Goal: Check status: Check status

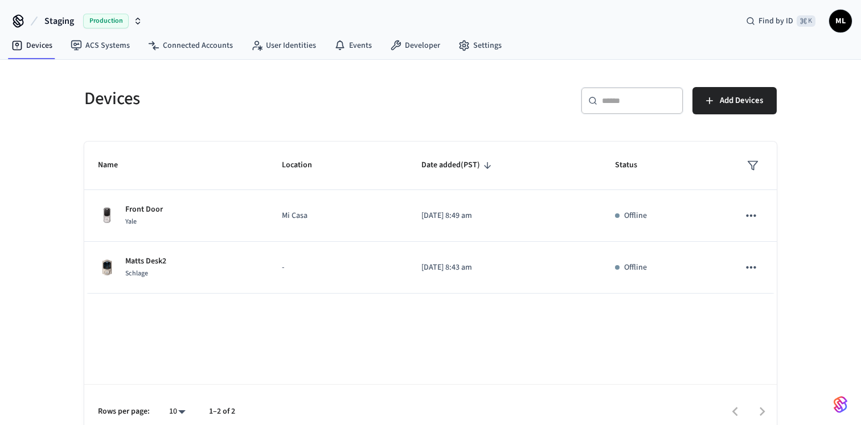
click at [138, 20] on icon "button" at bounding box center [137, 21] width 9 height 9
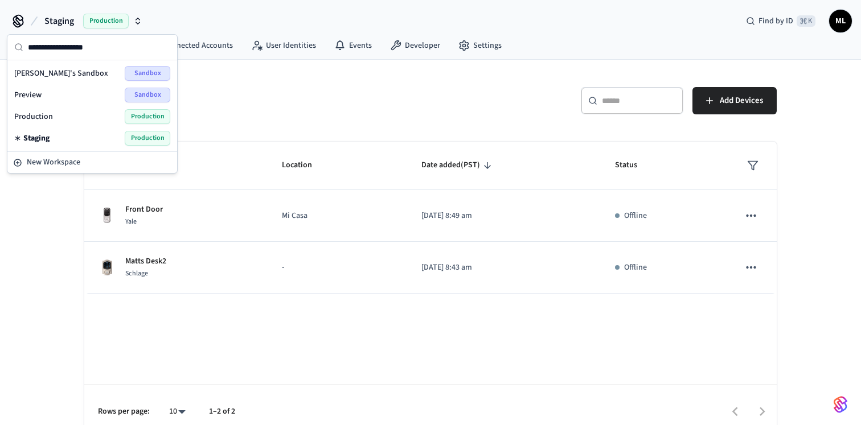
click at [44, 117] on span "Production" at bounding box center [33, 116] width 39 height 11
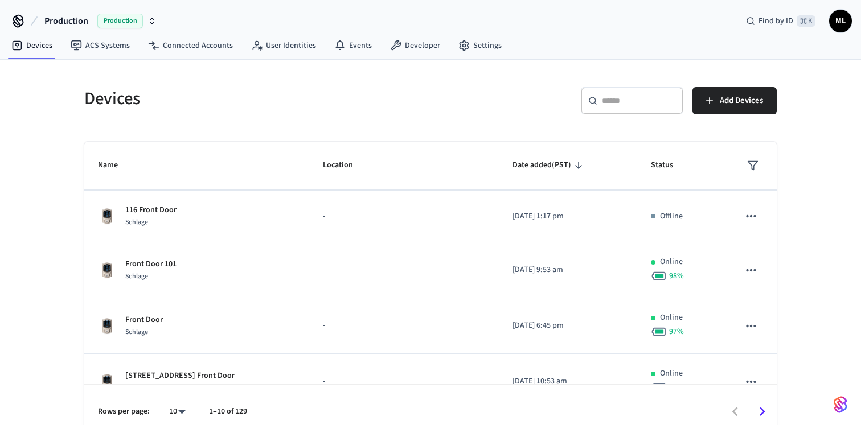
scroll to position [14, 0]
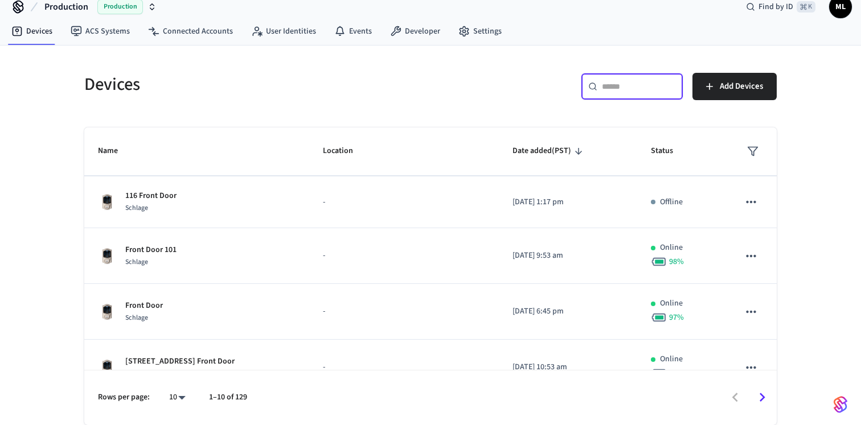
click at [617, 87] on input "text" at bounding box center [639, 86] width 74 height 11
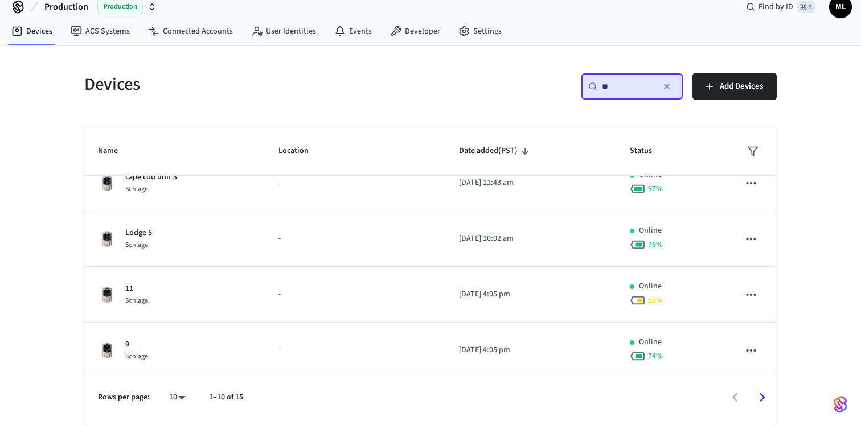
scroll to position [360, 0]
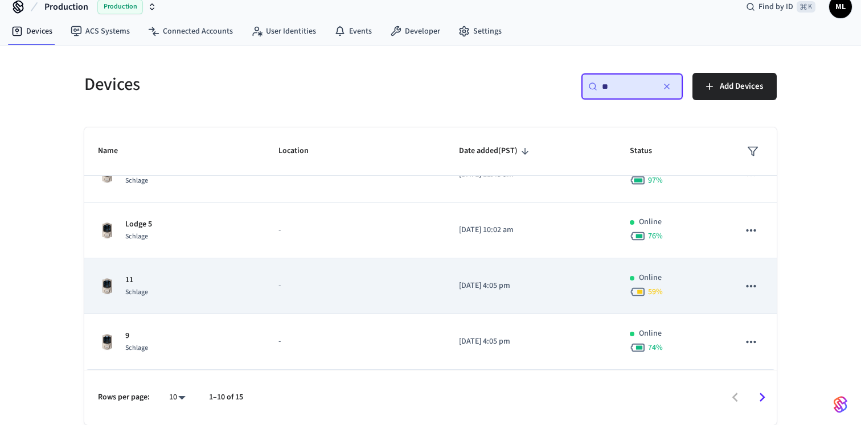
type input "**"
click at [167, 282] on div "11 Schlage" at bounding box center [174, 287] width 153 height 24
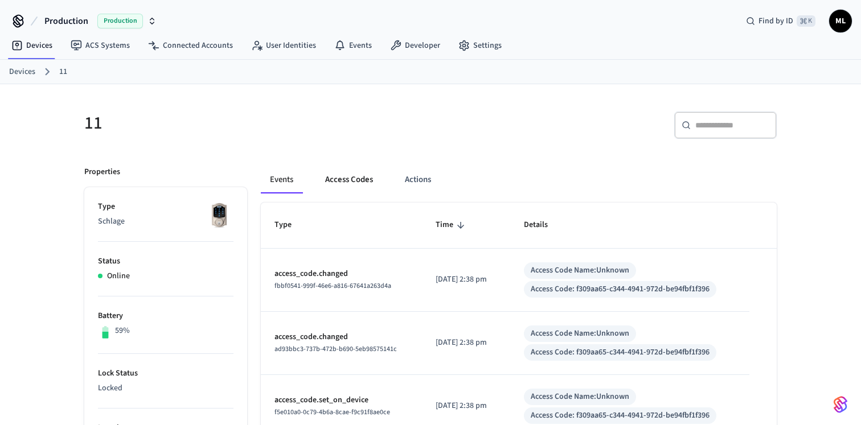
click at [345, 182] on button "Access Codes" at bounding box center [349, 179] width 66 height 27
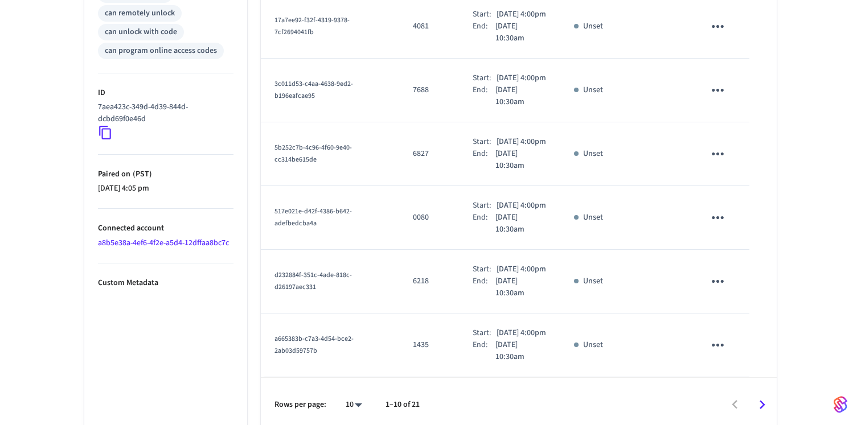
scroll to position [636, 0]
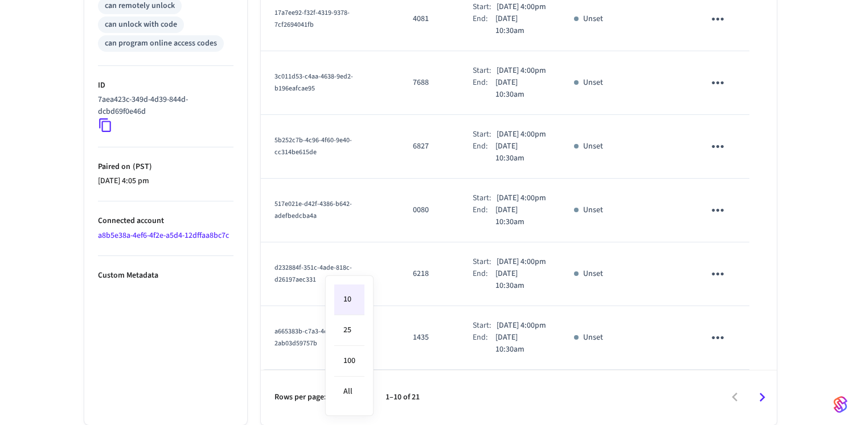
click at [349, 394] on li "All" at bounding box center [349, 392] width 30 height 30
type input "**"
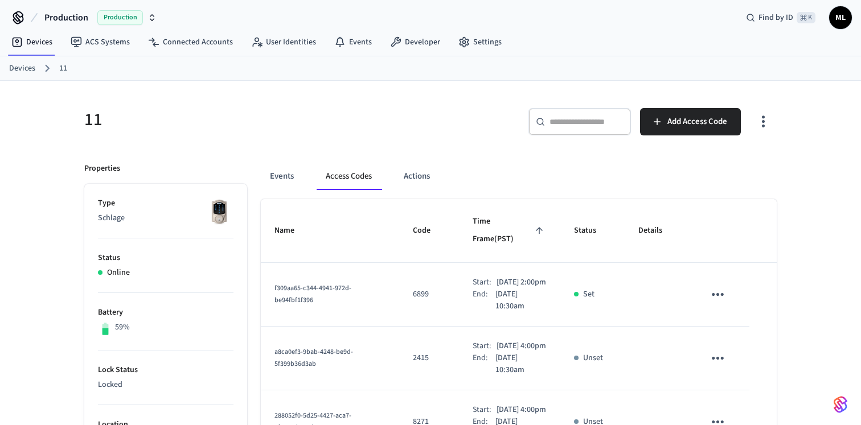
scroll to position [0, 0]
